Goal: Task Accomplishment & Management: Complete application form

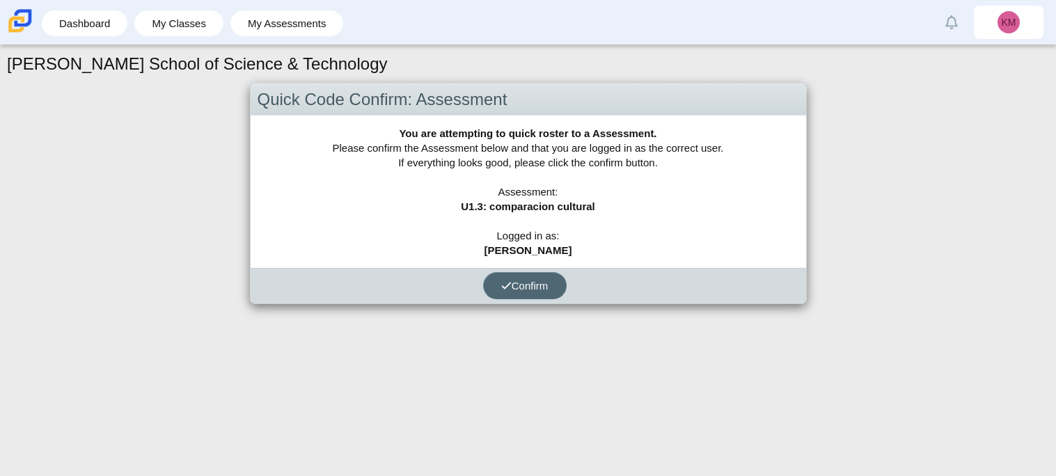
click at [517, 295] on button "Confirm" at bounding box center [525, 285] width 84 height 27
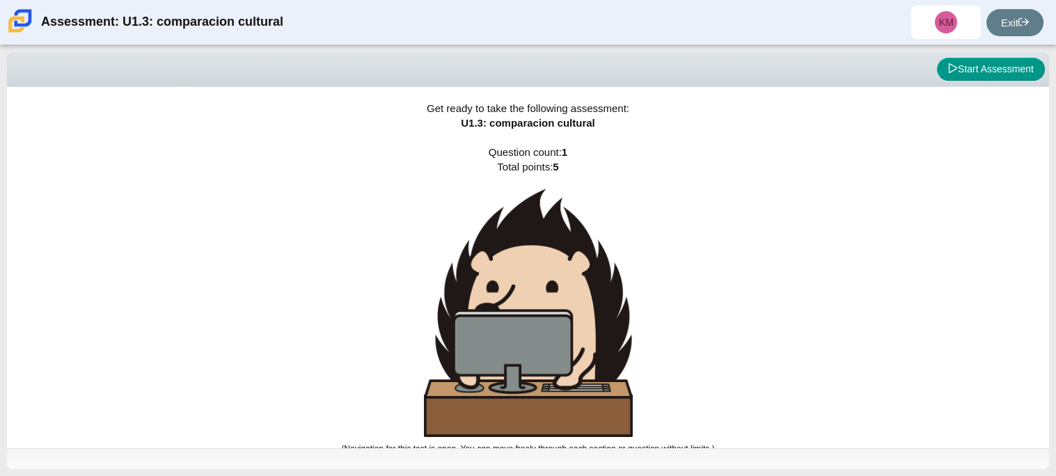
click at [523, 276] on img at bounding box center [528, 313] width 209 height 249
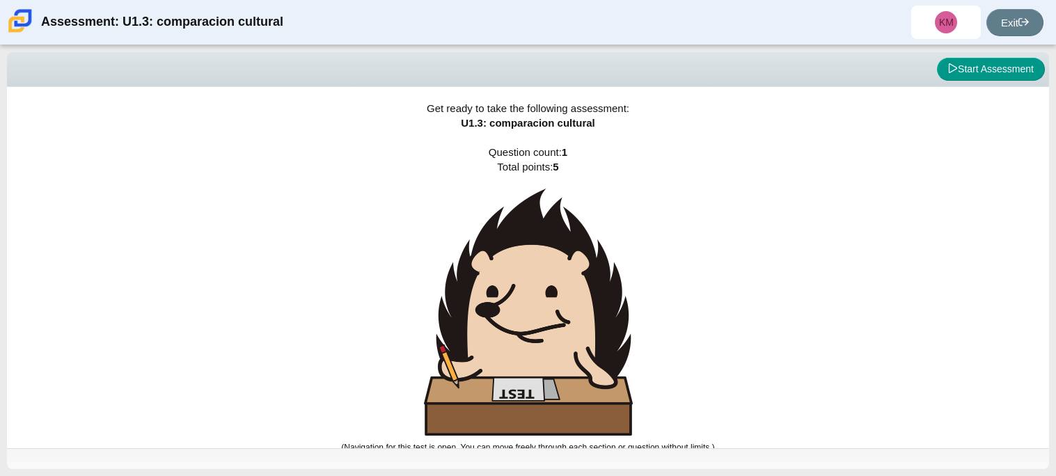
click at [523, 276] on img at bounding box center [528, 312] width 209 height 247
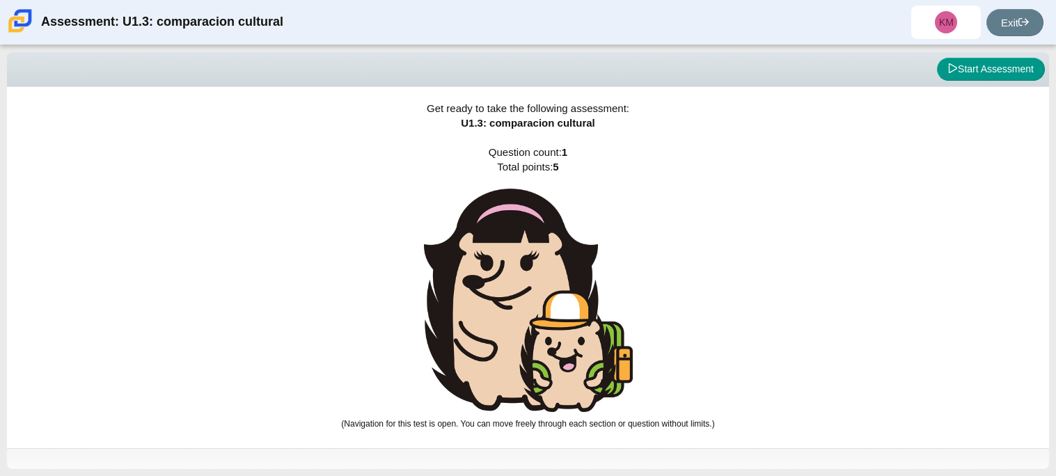
click at [523, 276] on img at bounding box center [528, 300] width 209 height 223
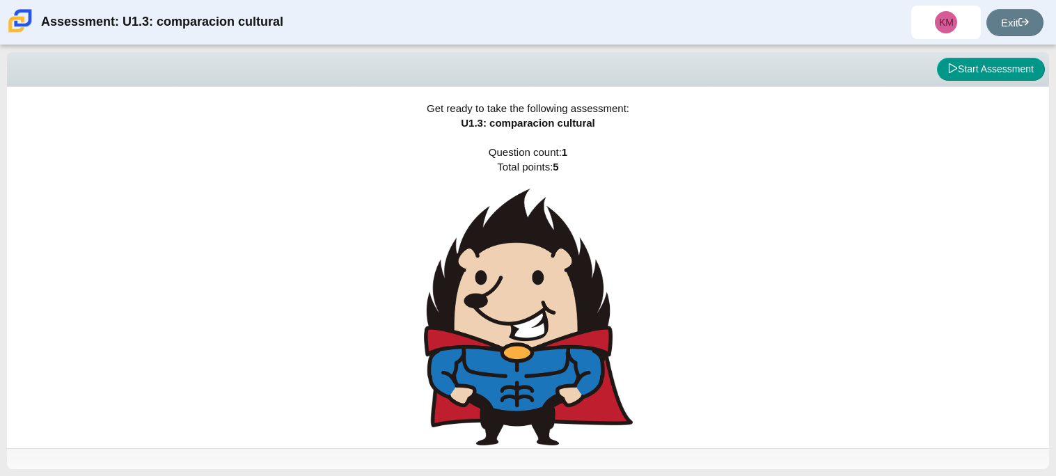
click at [523, 276] on img at bounding box center [528, 317] width 209 height 257
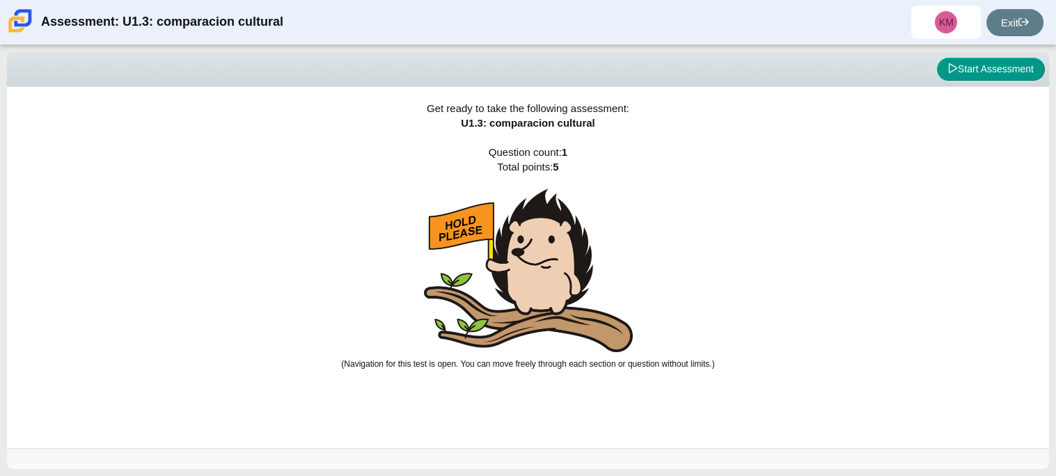
click at [523, 276] on img at bounding box center [528, 271] width 209 height 164
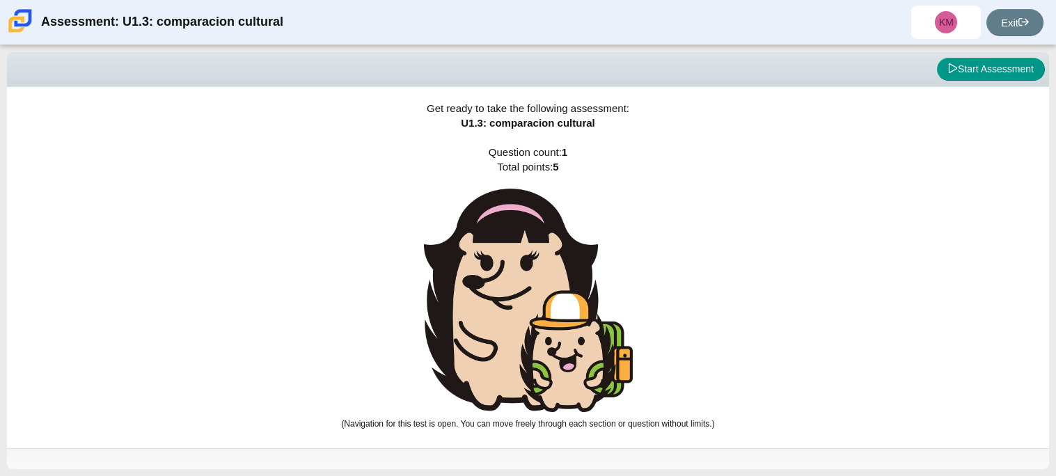
click at [523, 276] on img at bounding box center [528, 300] width 209 height 223
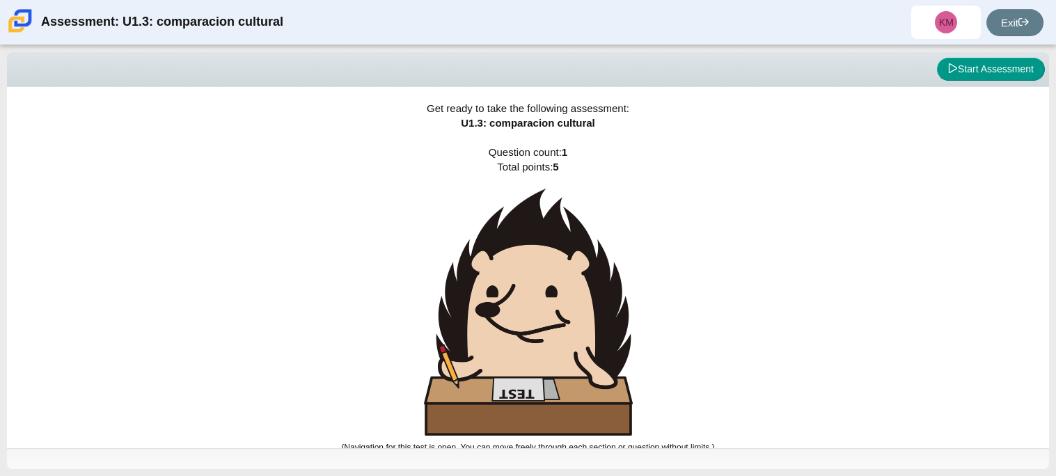
click at [523, 276] on img at bounding box center [528, 312] width 209 height 247
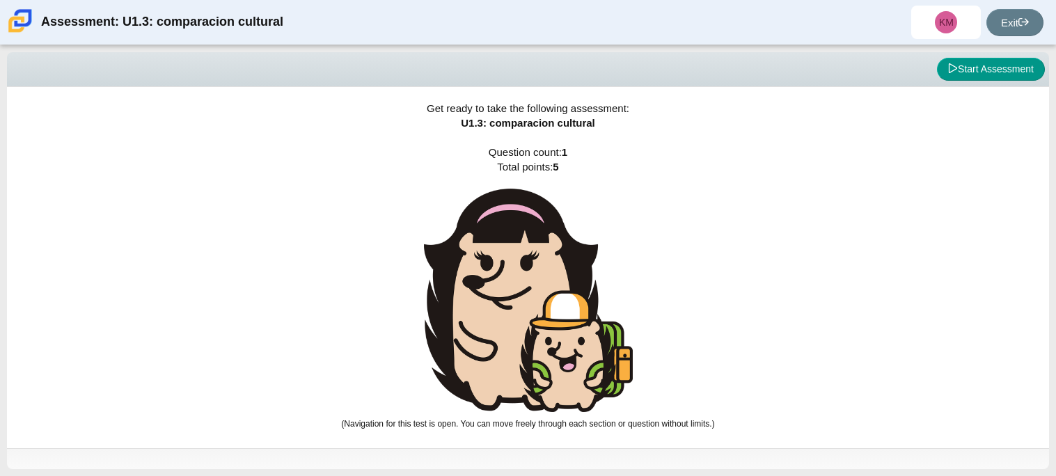
click at [523, 276] on img at bounding box center [528, 300] width 209 height 223
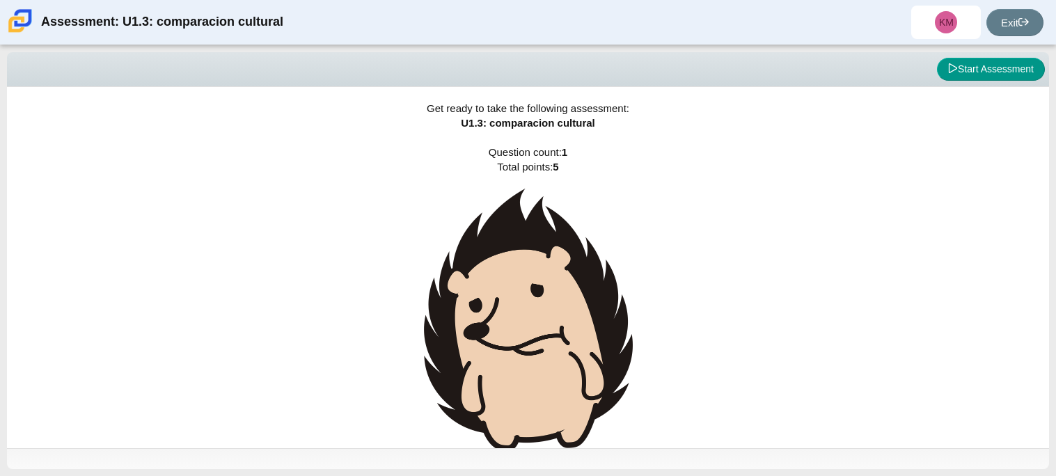
click at [523, 276] on img at bounding box center [528, 320] width 209 height 262
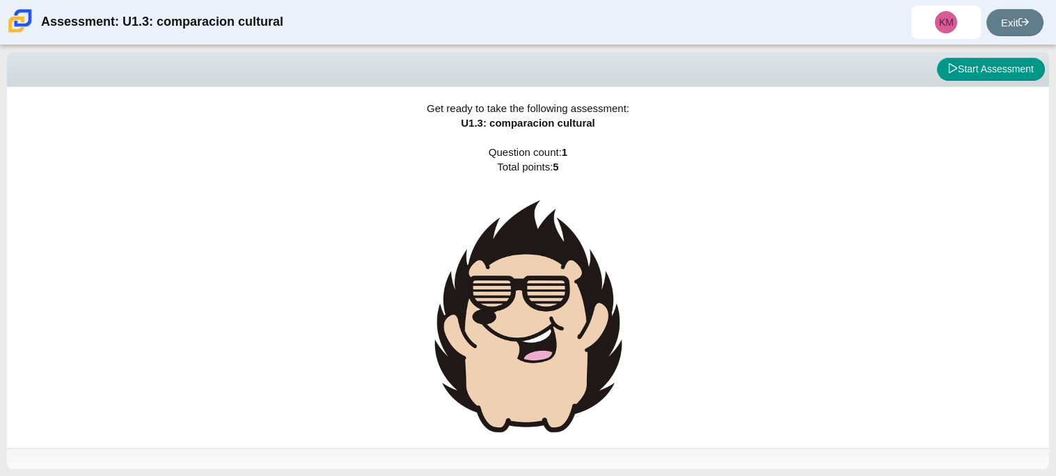
click at [523, 276] on img at bounding box center [528, 316] width 209 height 255
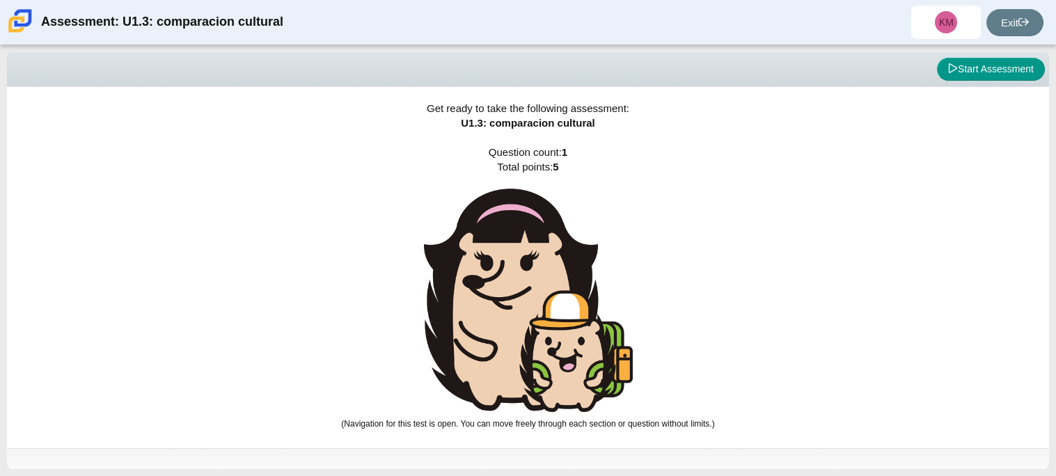
click at [523, 276] on img at bounding box center [528, 300] width 209 height 223
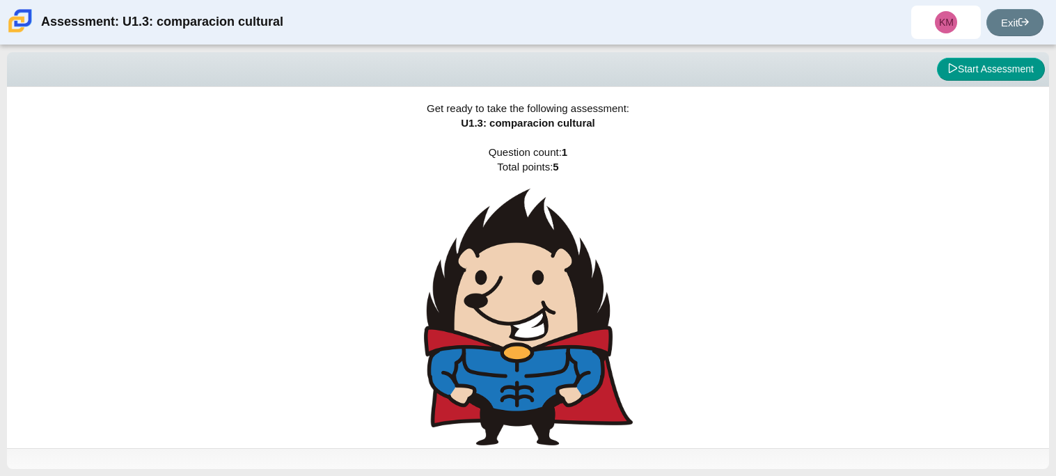
click at [523, 276] on img at bounding box center [528, 317] width 209 height 257
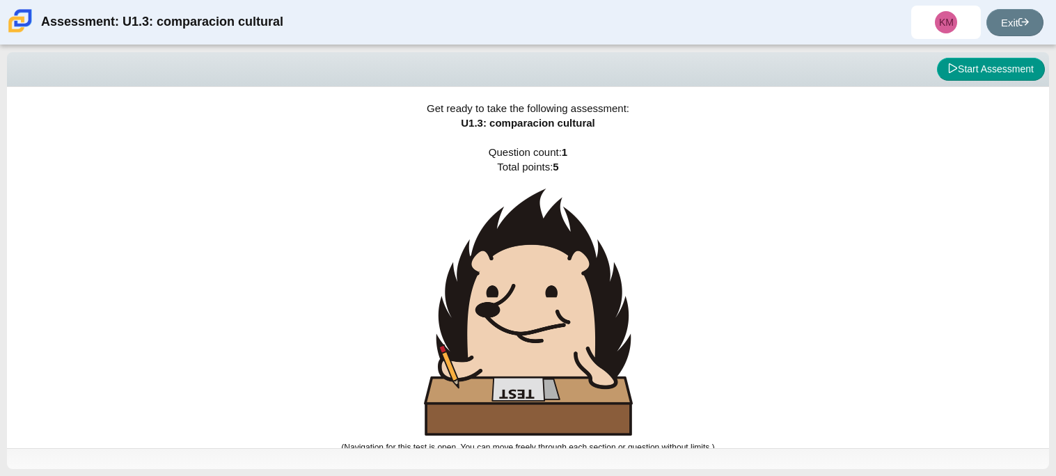
click at [523, 276] on img at bounding box center [528, 312] width 209 height 247
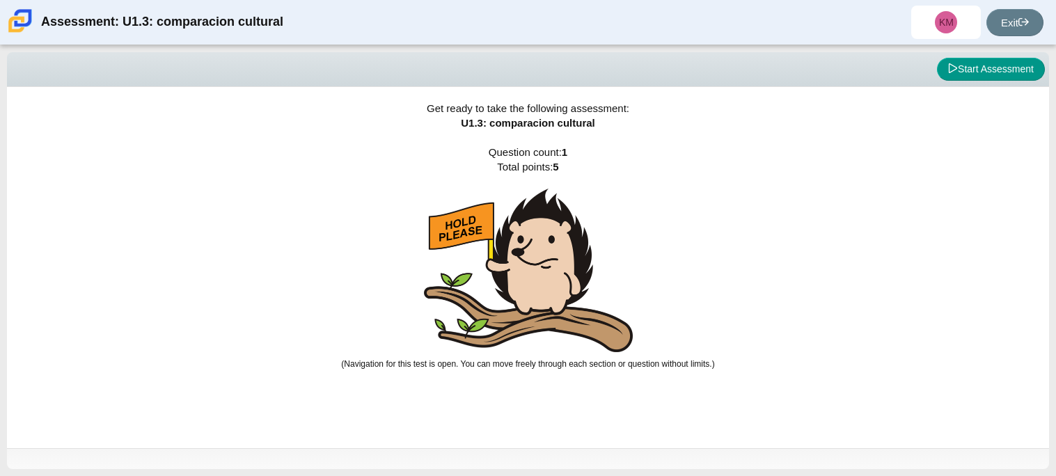
click at [523, 276] on img at bounding box center [528, 271] width 209 height 164
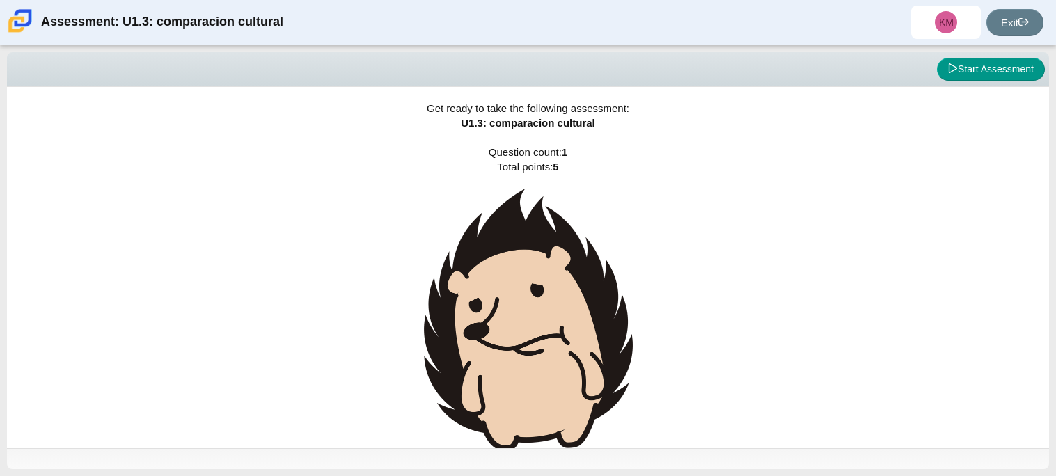
click at [523, 276] on img at bounding box center [528, 320] width 209 height 262
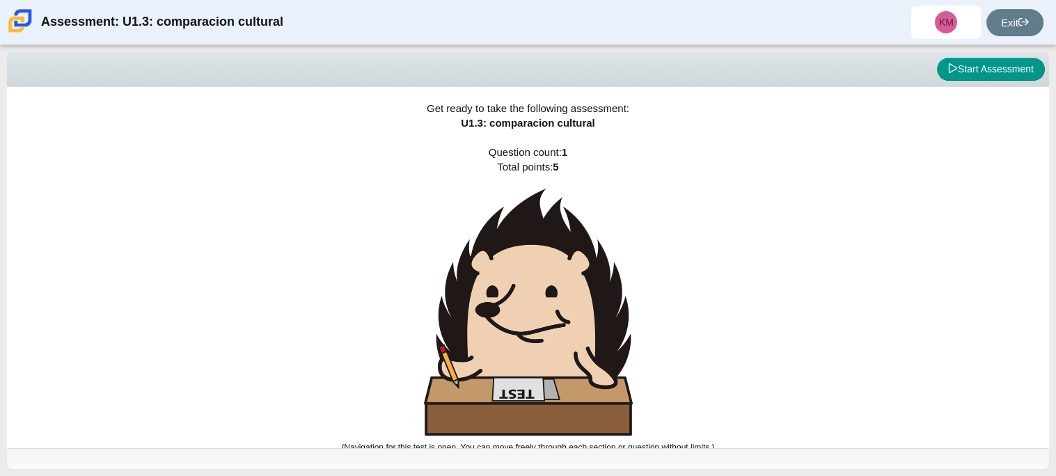
click at [523, 276] on img at bounding box center [528, 312] width 209 height 247
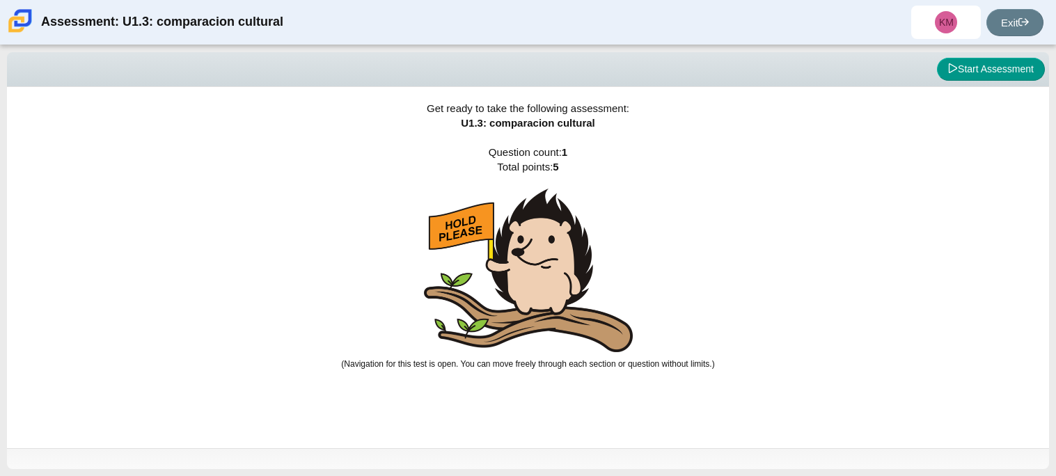
click at [523, 276] on img at bounding box center [528, 271] width 209 height 164
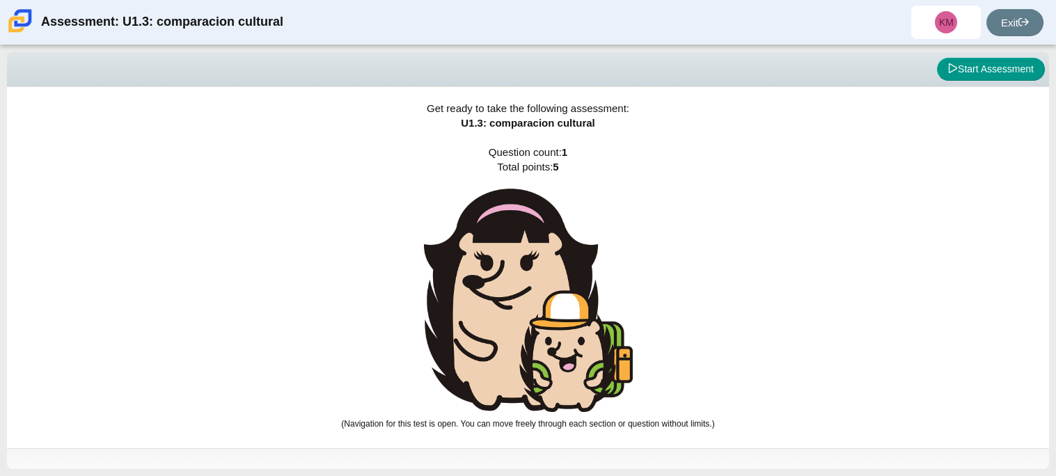
click at [523, 276] on img at bounding box center [528, 300] width 209 height 223
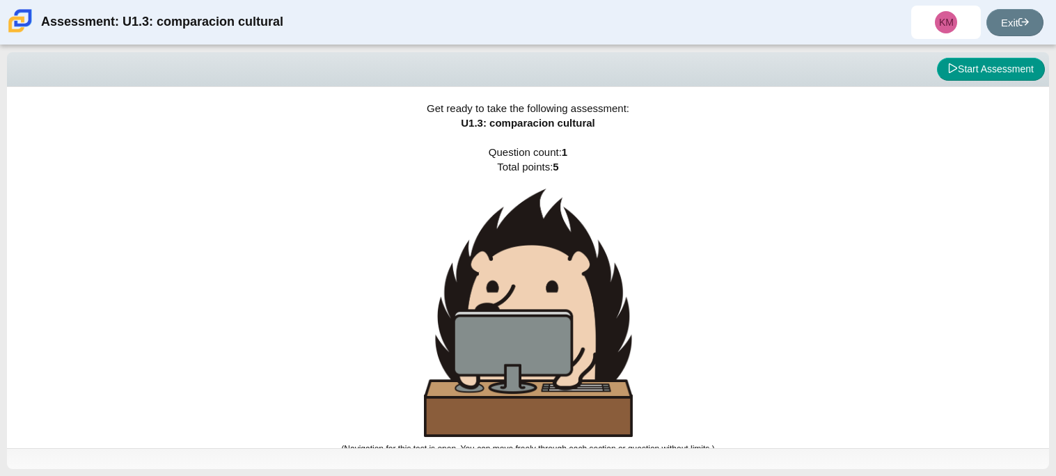
click at [523, 276] on img at bounding box center [528, 313] width 209 height 249
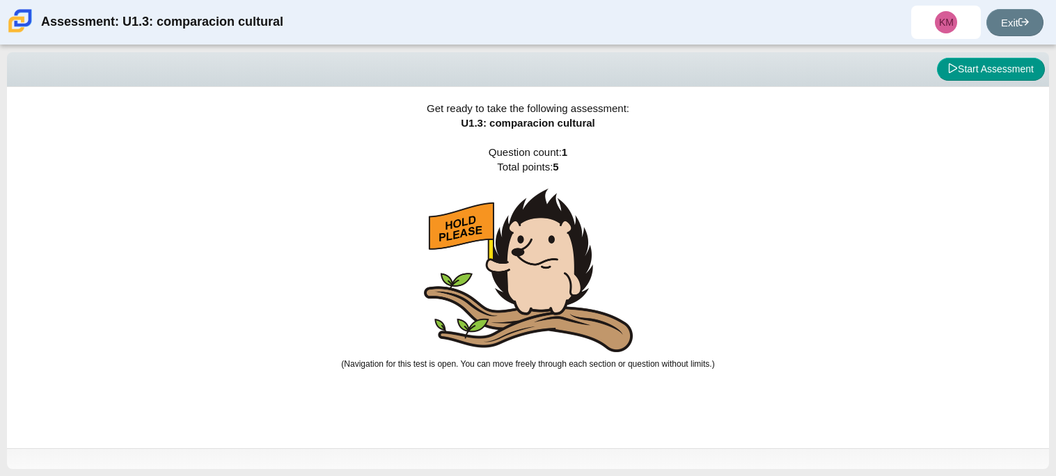
click at [523, 276] on img at bounding box center [528, 271] width 209 height 164
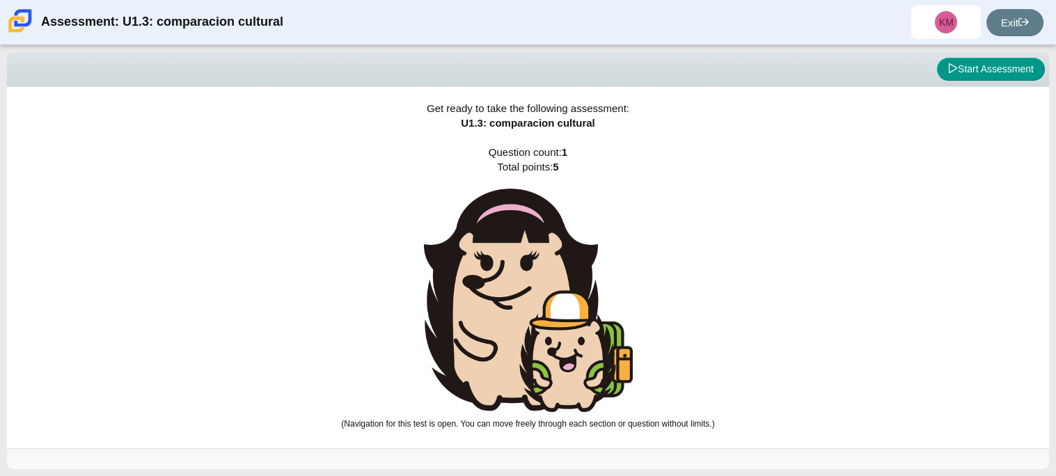
click at [523, 276] on img at bounding box center [528, 300] width 209 height 223
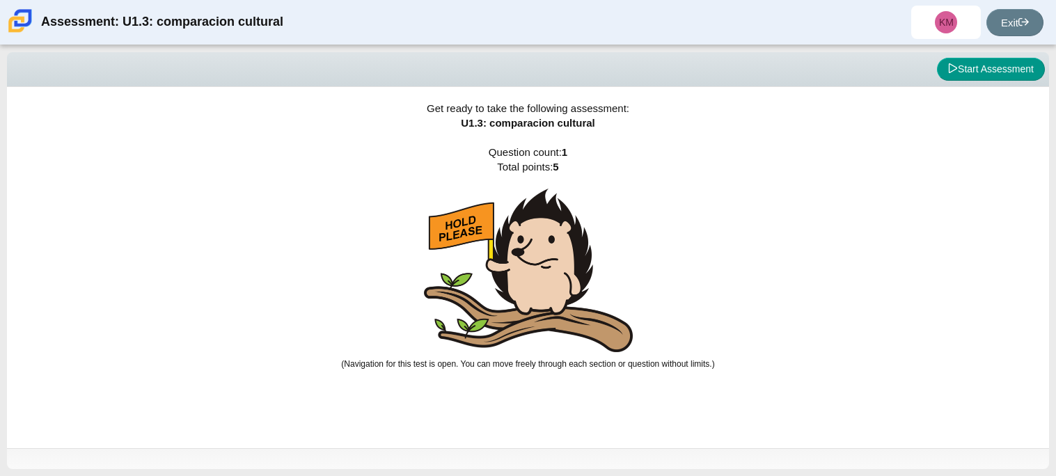
click at [523, 276] on img at bounding box center [528, 271] width 209 height 164
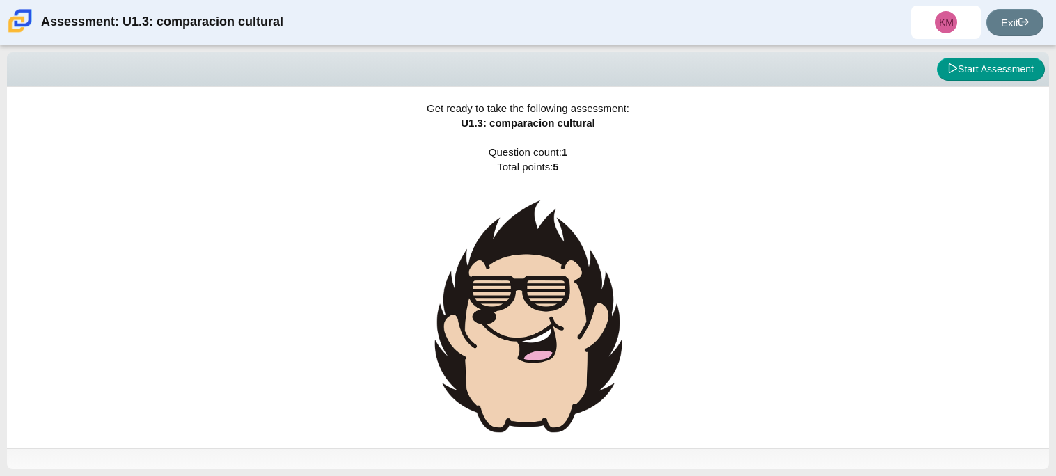
click at [523, 276] on img at bounding box center [528, 316] width 209 height 255
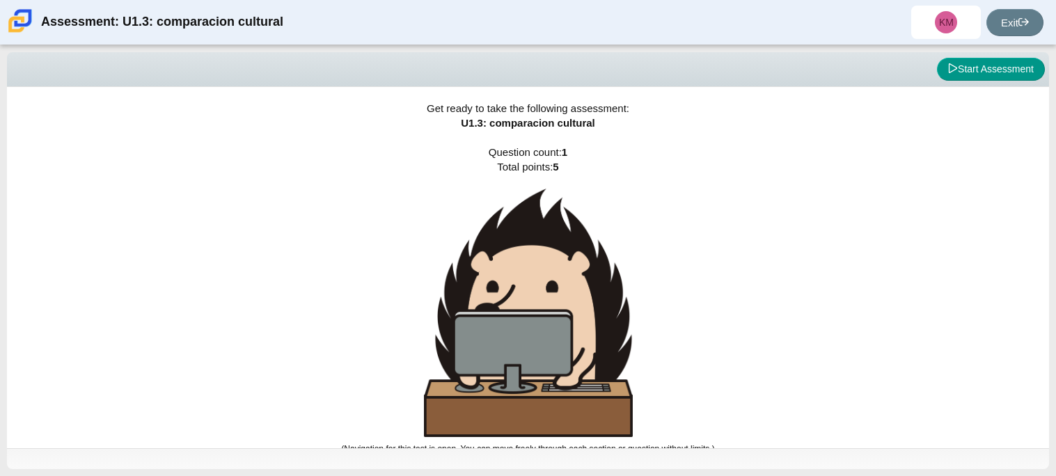
click at [523, 276] on img at bounding box center [528, 313] width 209 height 249
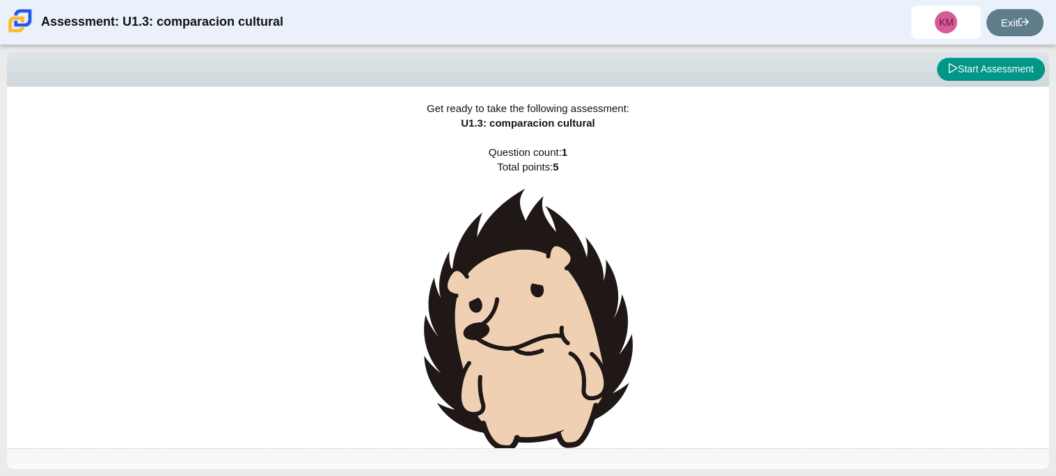
click at [523, 276] on img at bounding box center [528, 320] width 209 height 262
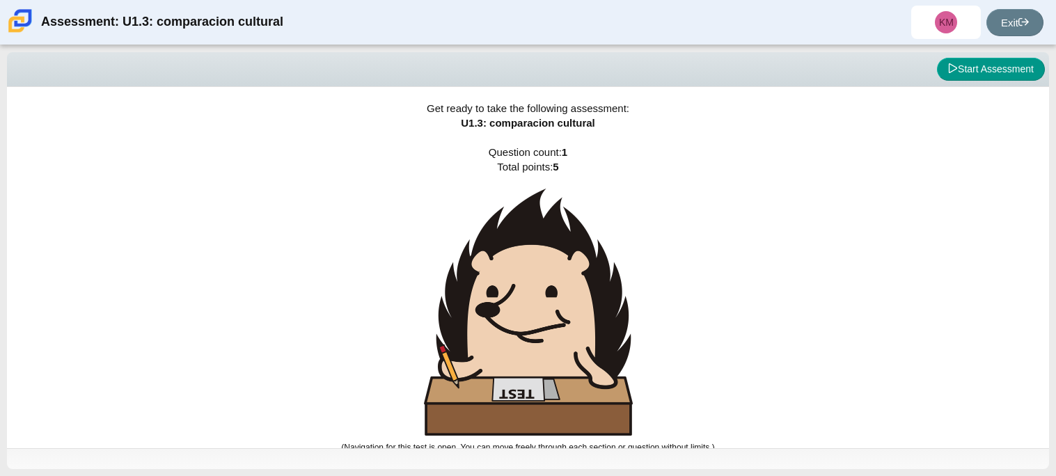
click at [523, 276] on img at bounding box center [528, 312] width 209 height 247
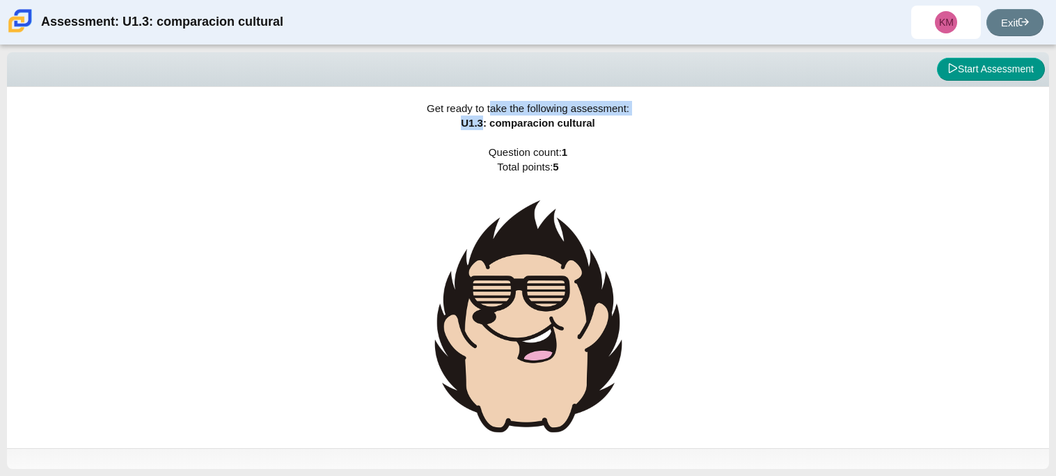
drag, startPoint x: 487, startPoint y: 114, endPoint x: 481, endPoint y: 120, distance: 8.4
click at [481, 120] on div "Get ready to take the following assessment: U1.3: comparacion cultural Question…" at bounding box center [528, 267] width 1042 height 361
click at [482, 120] on span "U1.3: comparacion cultural" at bounding box center [528, 123] width 134 height 12
click at [1021, 77] on button "Start Assessment" at bounding box center [991, 70] width 108 height 24
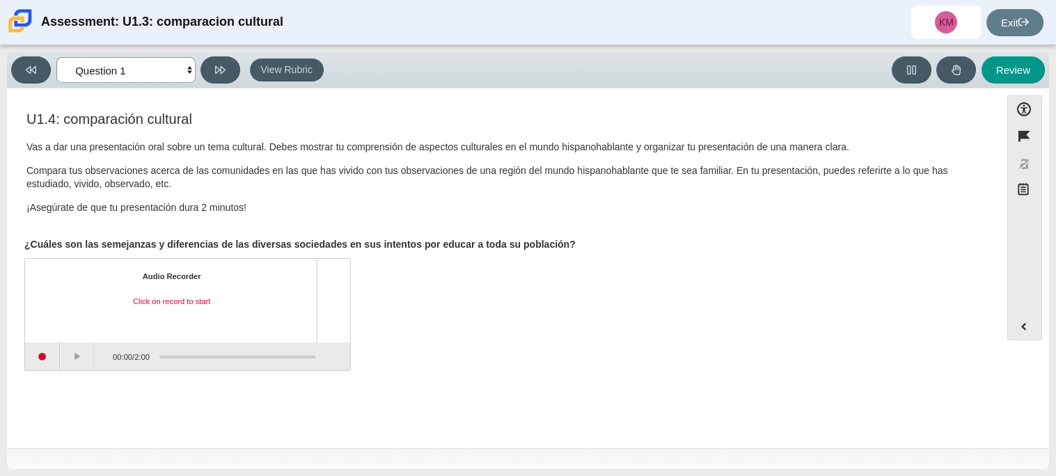
click at [184, 65] on select "Questions Question 1 Review Review Answers" at bounding box center [125, 70] width 139 height 26
click at [141, 76] on select "Questions Question 1 Review Review Answers" at bounding box center [125, 70] width 139 height 26
click at [143, 79] on select "Questions Question 1 Review Review Answers" at bounding box center [125, 70] width 139 height 26
click at [230, 102] on div "Feature U1.4: comparación cultural Vas a dar una presentación oral sobre un tem…" at bounding box center [504, 244] width 980 height 291
click at [40, 362] on button "Start recording" at bounding box center [42, 357] width 35 height 28
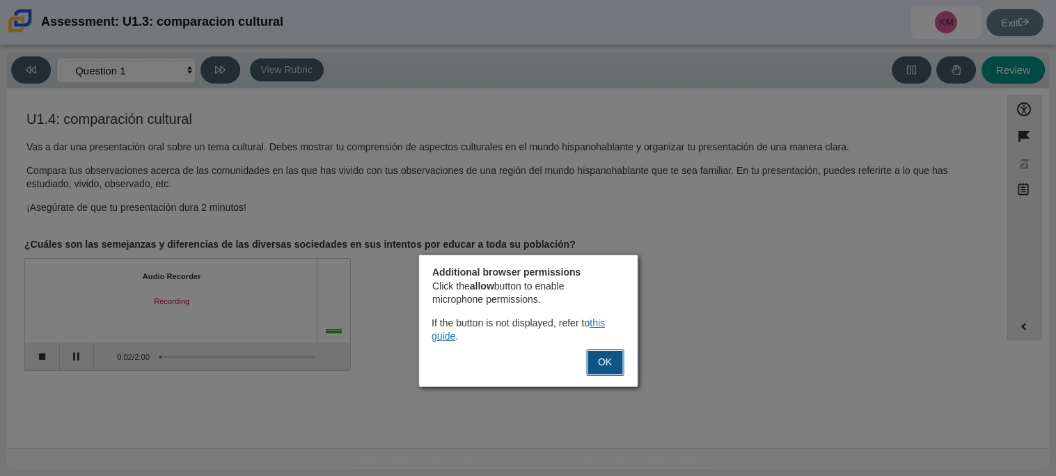
click at [609, 371] on button "OK" at bounding box center [605, 362] width 38 height 26
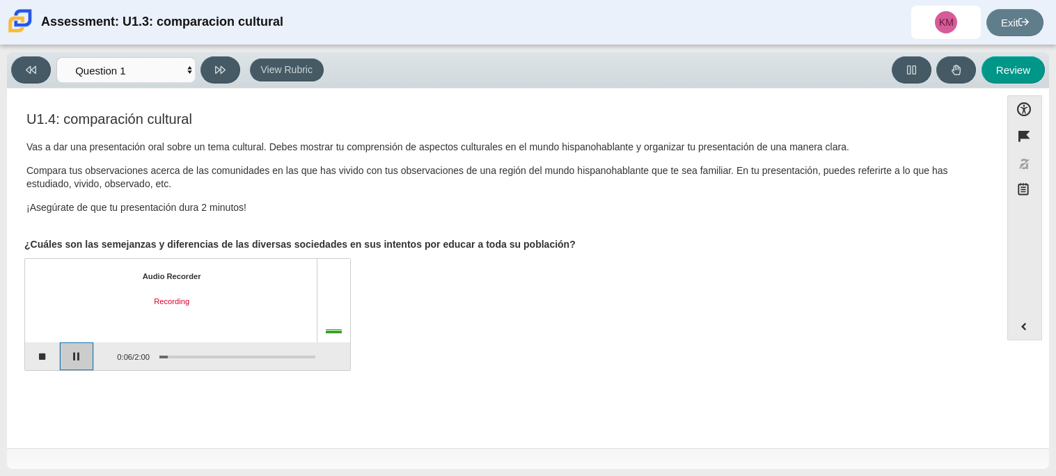
click at [76, 368] on button "Pause" at bounding box center [77, 357] width 35 height 28
click at [43, 360] on button "Stop recording" at bounding box center [42, 357] width 35 height 28
click at [56, 362] on button "Start recording" at bounding box center [42, 357] width 35 height 28
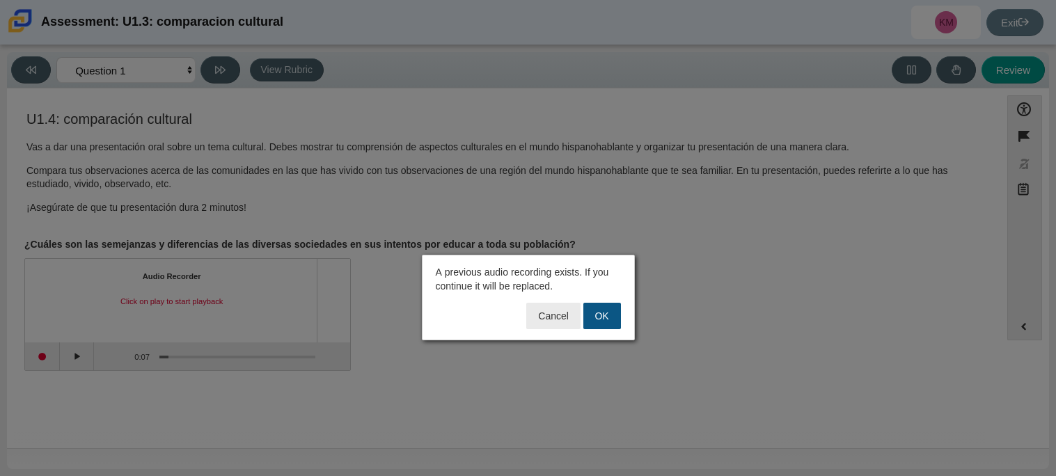
click at [597, 320] on button "OK" at bounding box center [602, 316] width 38 height 26
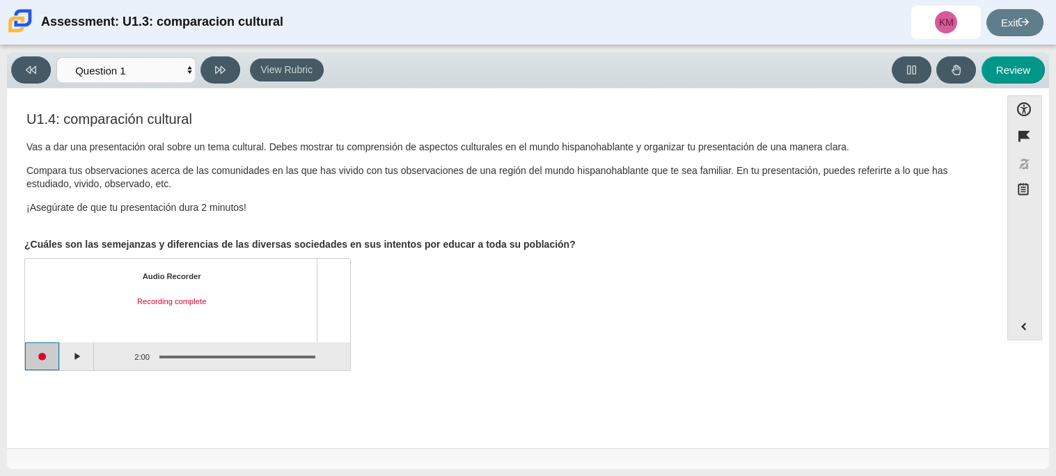
click at [55, 357] on button "Start recording" at bounding box center [42, 357] width 35 height 28
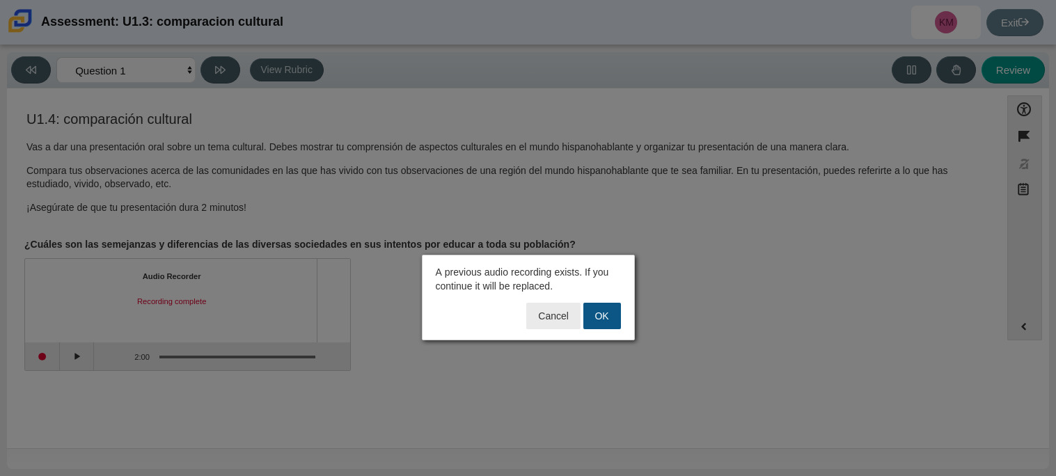
click at [599, 308] on button "OK" at bounding box center [602, 316] width 38 height 26
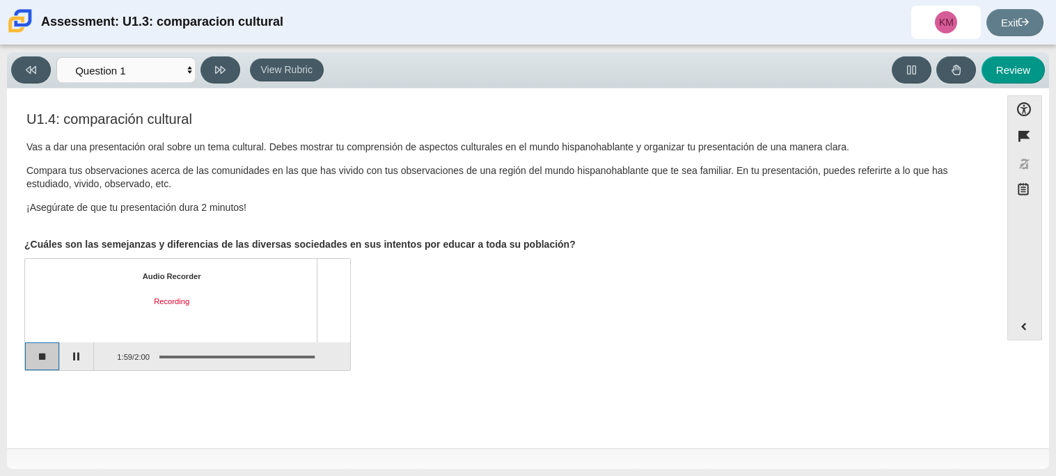
click at [38, 352] on button "Stop recording" at bounding box center [42, 357] width 35 height 28
click at [1000, 79] on button "Review" at bounding box center [1013, 69] width 63 height 27
select select "review"
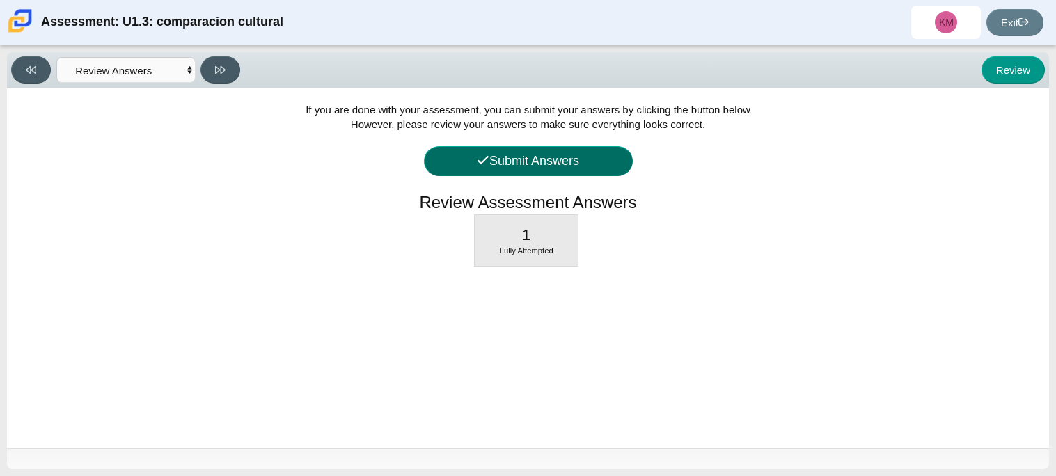
click at [614, 156] on button "Submit Answers" at bounding box center [528, 161] width 209 height 30
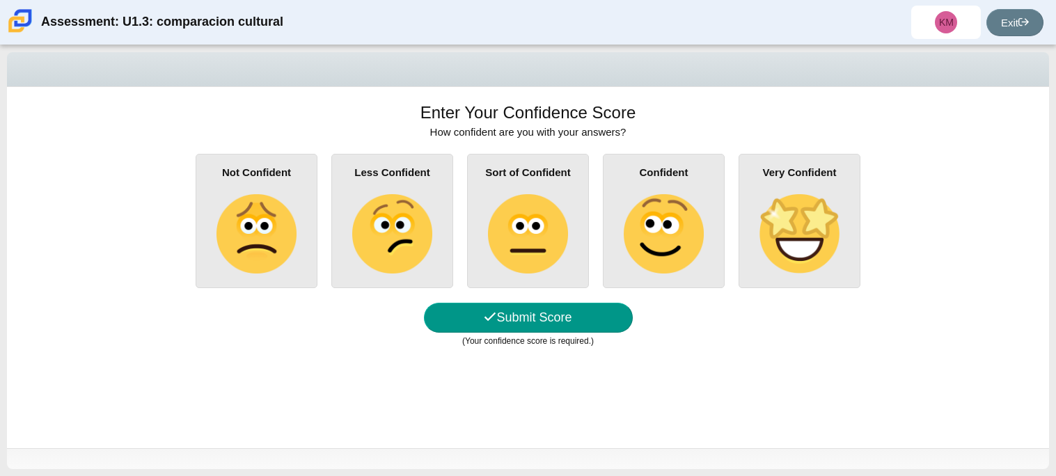
click at [676, 240] on img at bounding box center [663, 233] width 79 height 79
click at [0, 0] on input "Confident" at bounding box center [0, 0] width 0 height 0
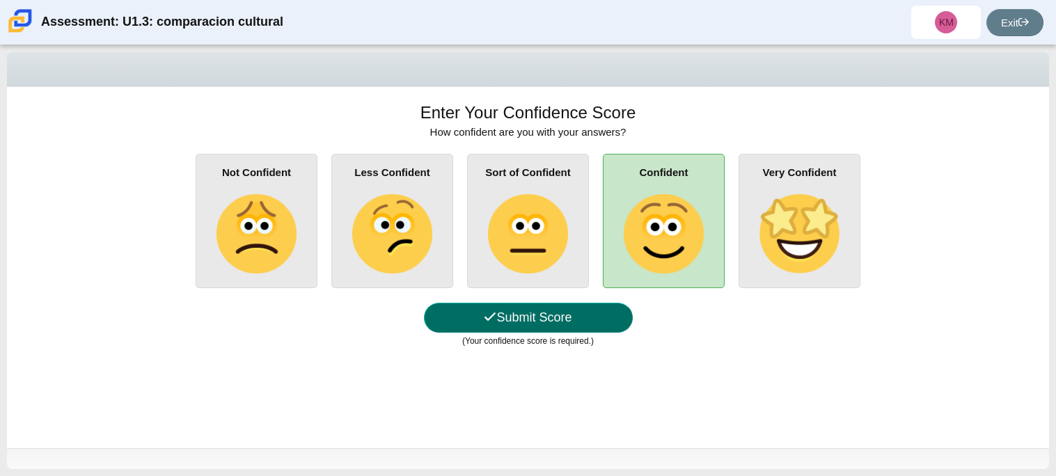
click at [501, 313] on button "Submit Score" at bounding box center [528, 318] width 209 height 30
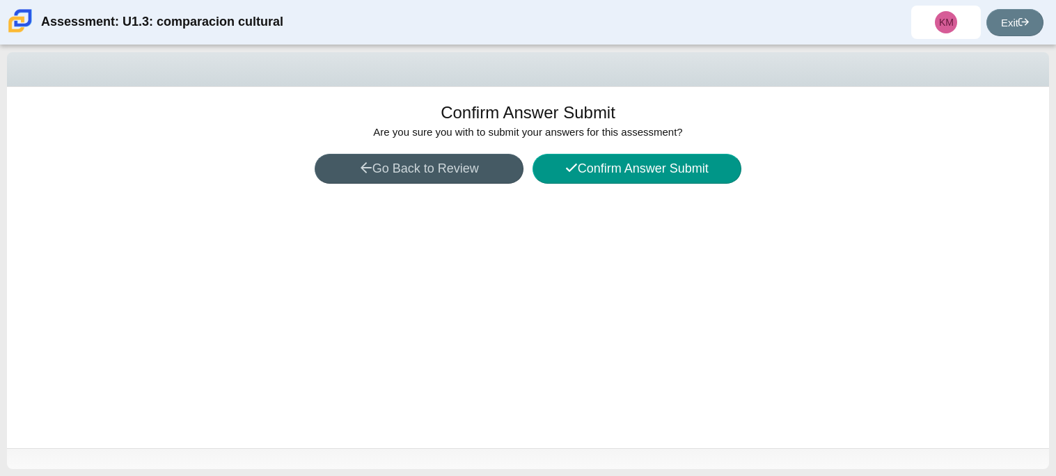
click at [700, 147] on div "Confirm Answer Submit Are you sure you with to submit your answers for this ass…" at bounding box center [528, 267] width 1042 height 361
click at [698, 166] on button "Confirm Answer Submit" at bounding box center [637, 169] width 209 height 30
